Goal: Find specific page/section: Find specific page/section

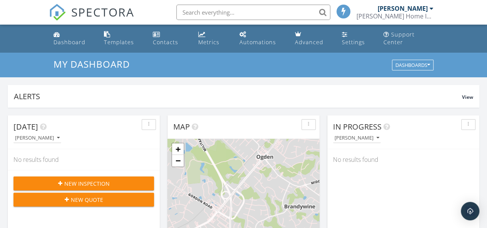
scroll to position [4, 4]
click at [225, 13] on input "text" at bounding box center [253, 12] width 154 height 15
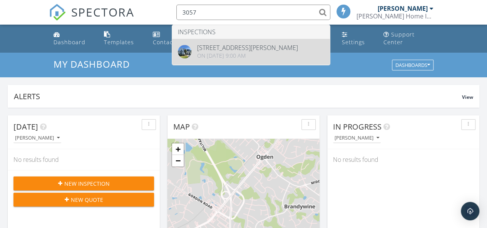
type input "3057"
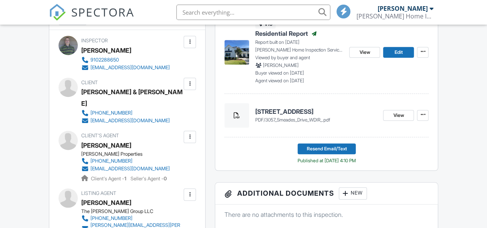
scroll to position [231, 0]
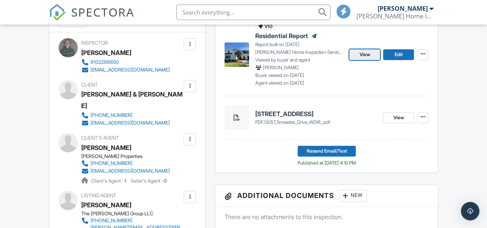
click at [362, 59] on span "View" at bounding box center [364, 55] width 11 height 8
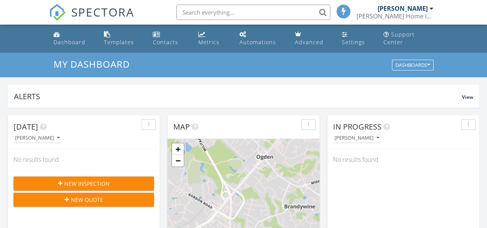
scroll to position [4, 4]
